Goal: Go to known website: Access a specific website the user already knows

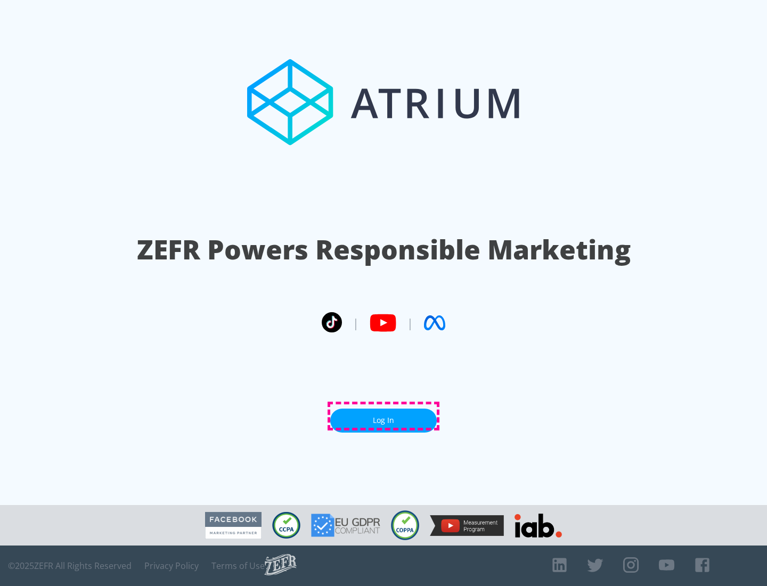
click at [383, 416] on link "Log In" at bounding box center [383, 420] width 107 height 24
